Goal: Task Accomplishment & Management: Use online tool/utility

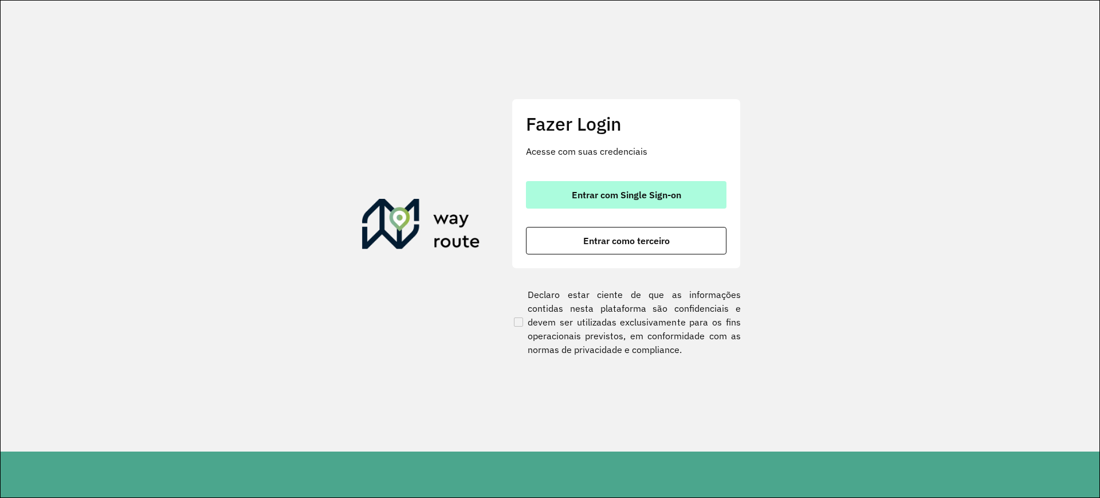
click at [615, 191] on span "Entrar com Single Sign-on" at bounding box center [626, 194] width 109 height 9
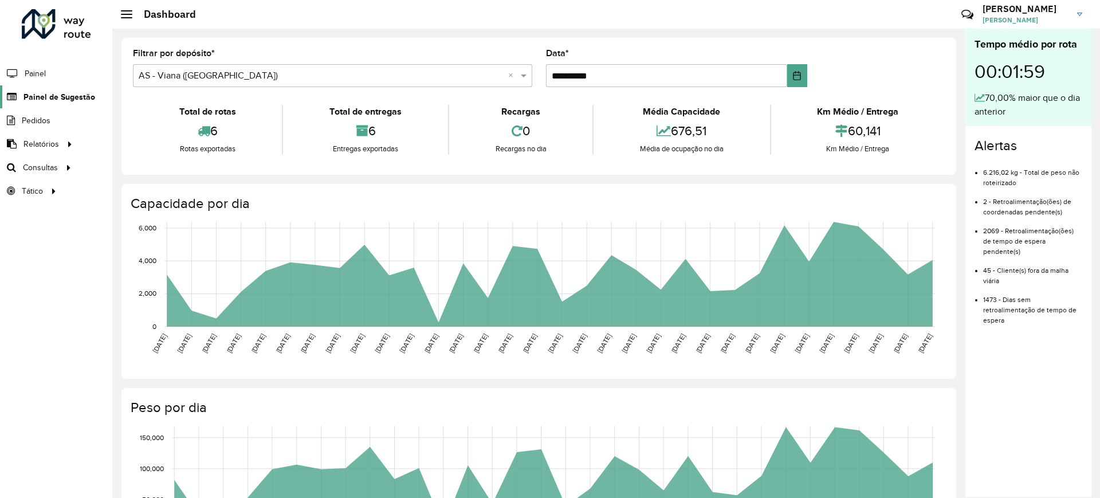
click at [90, 101] on span "Painel de Sugestão" at bounding box center [59, 97] width 72 height 12
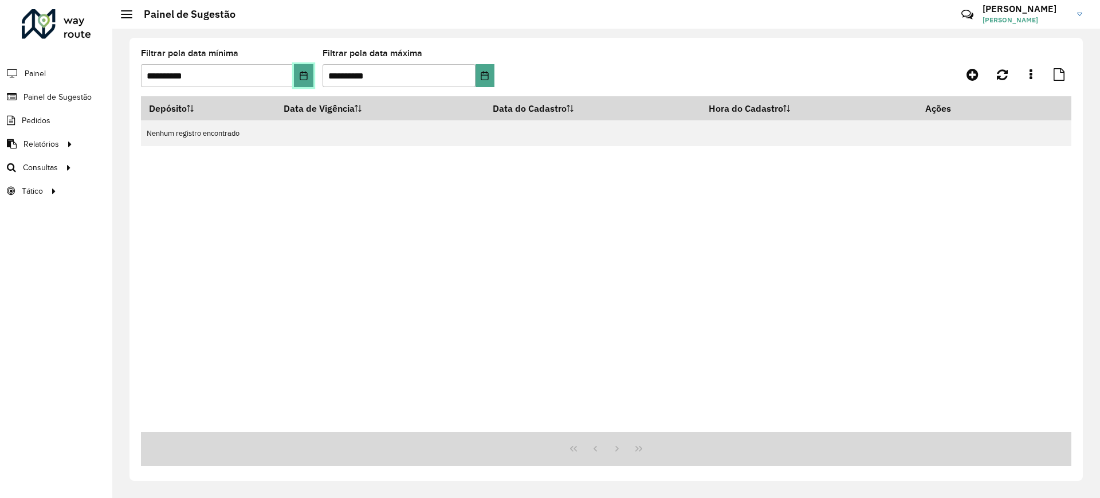
click at [303, 72] on icon "Choose Date" at bounding box center [303, 75] width 7 height 9
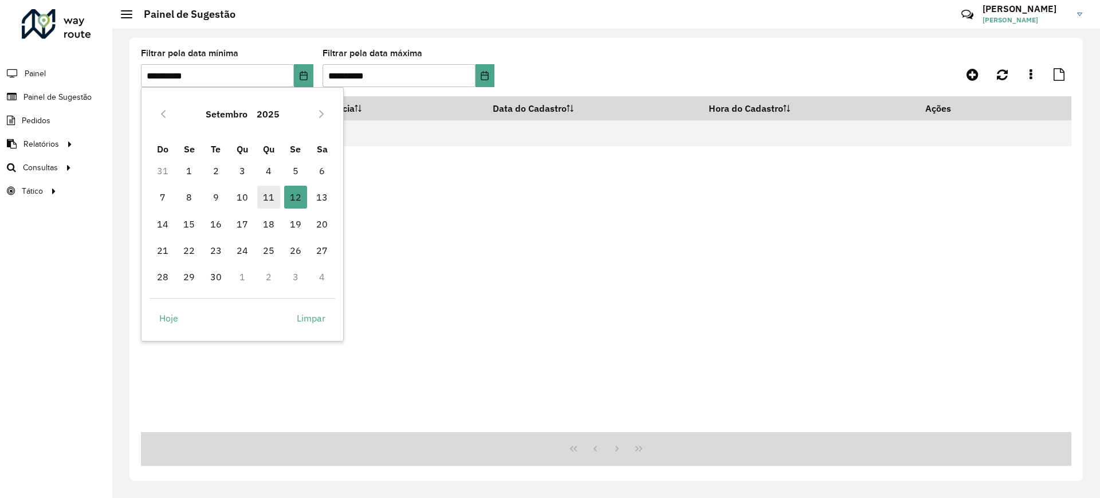
click at [276, 193] on span "11" at bounding box center [268, 197] width 23 height 23
type input "**********"
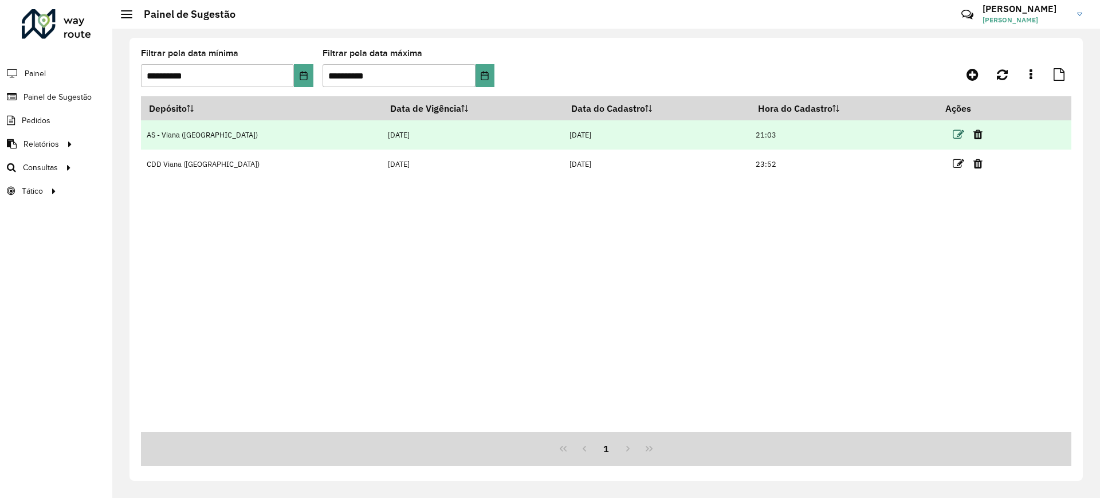
click at [953, 135] on icon at bounding box center [958, 134] width 11 height 11
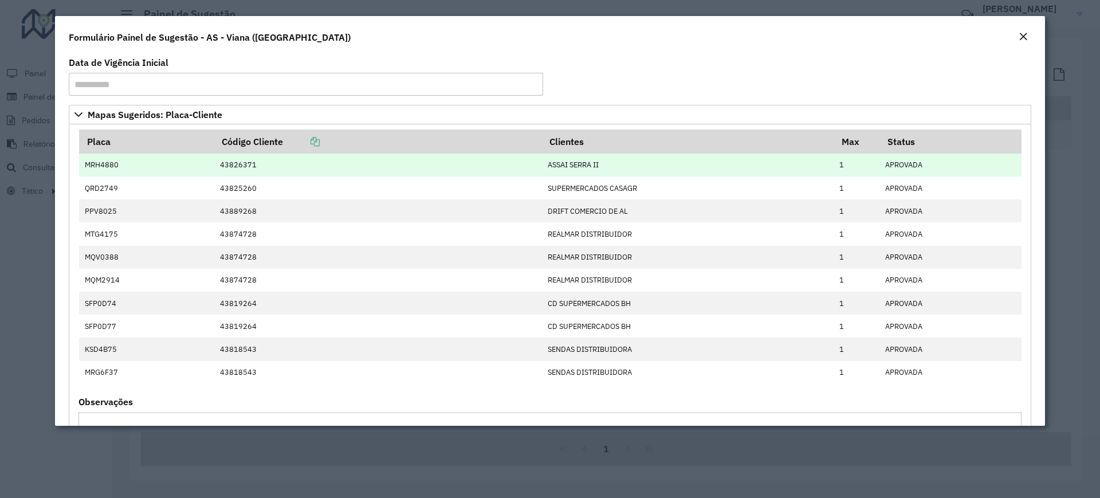
scroll to position [72, 0]
